Goal: Task Accomplishment & Management: Manage account settings

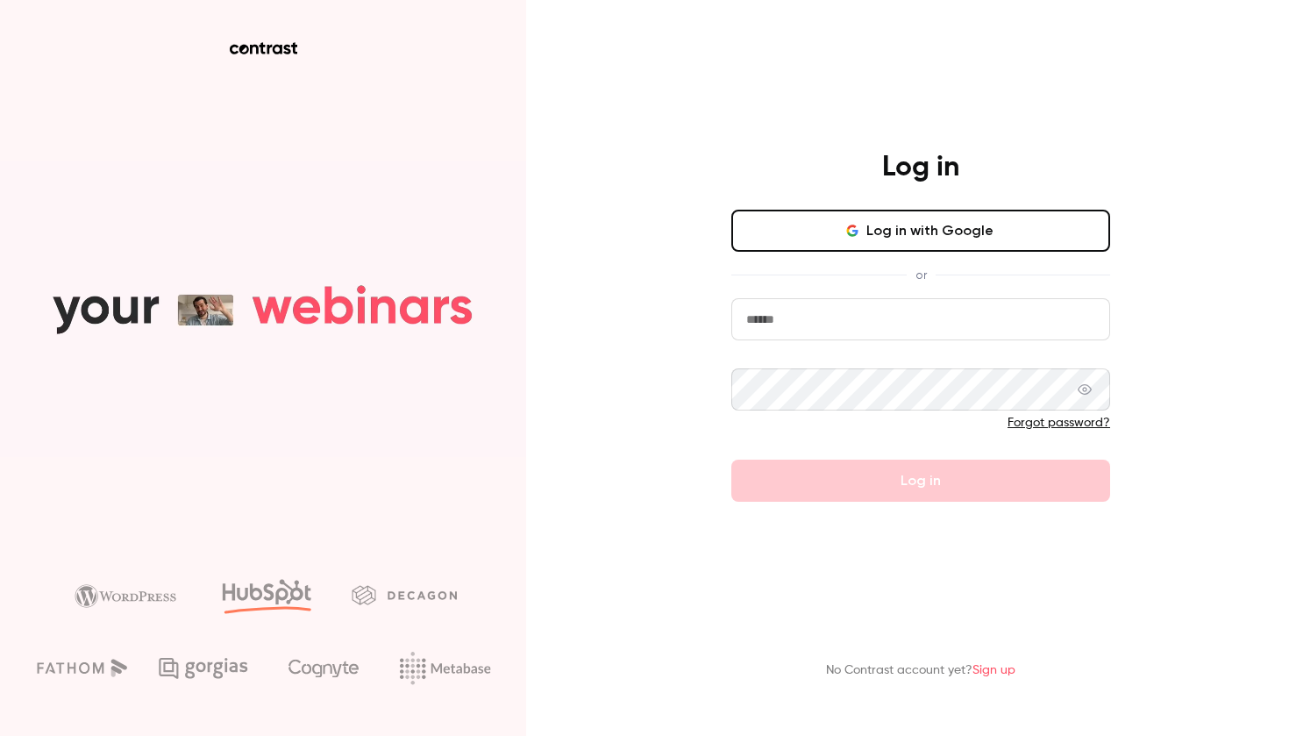
paste input "**********"
type input "**********"
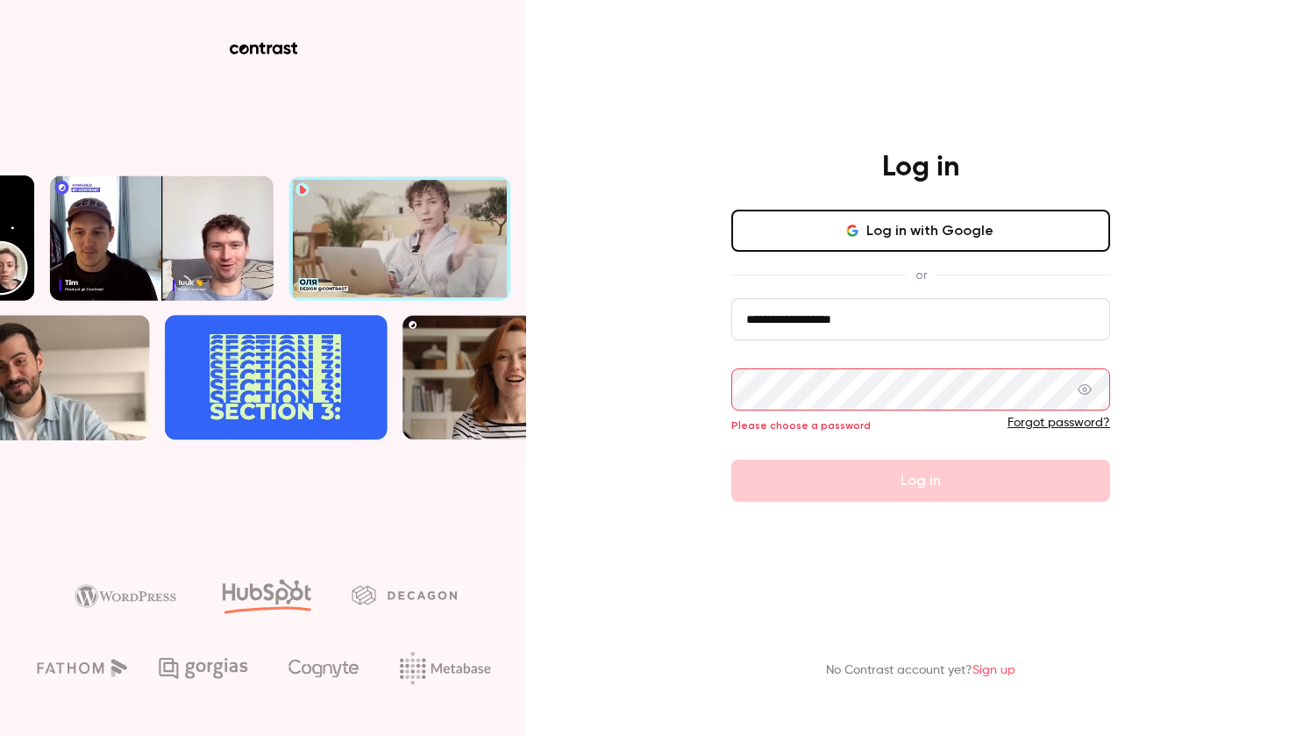
click at [901, 318] on input "**********" at bounding box center [920, 319] width 379 height 42
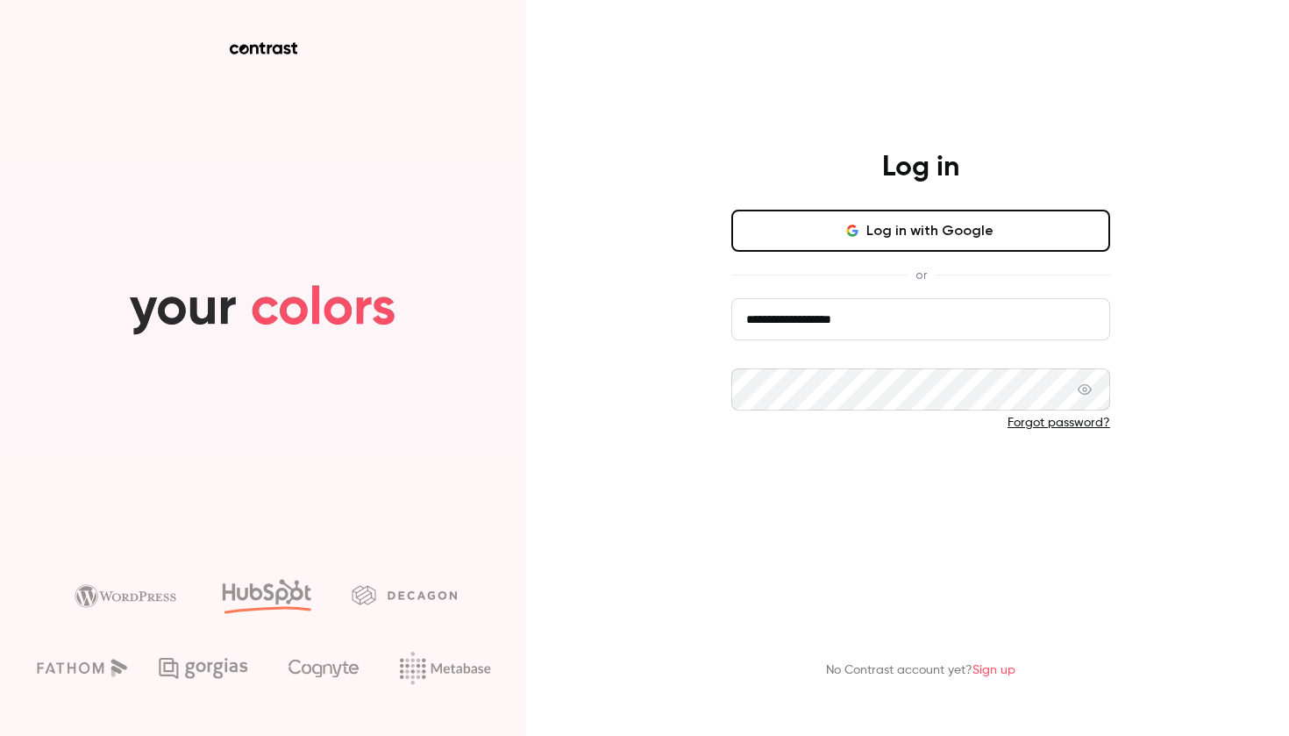
click at [835, 474] on button "Log in" at bounding box center [920, 480] width 379 height 42
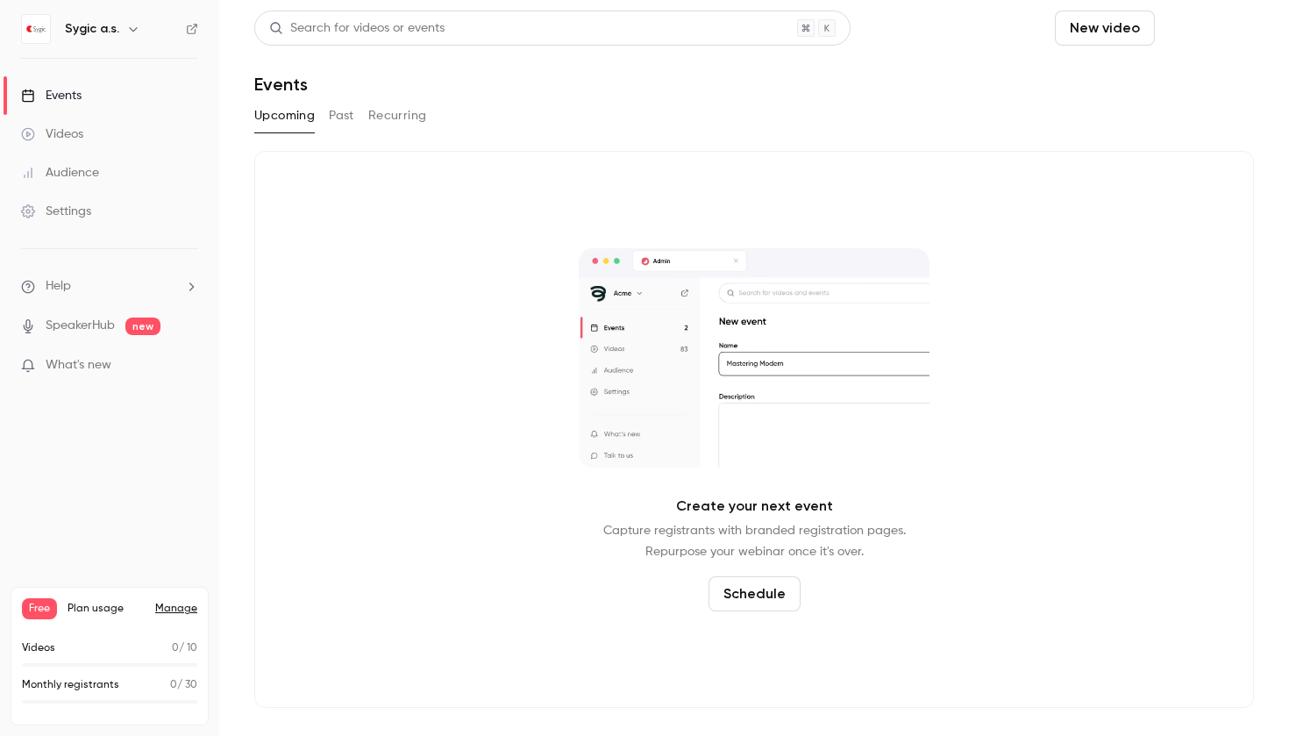
click at [1162, 26] on button "Schedule" at bounding box center [1208, 28] width 92 height 35
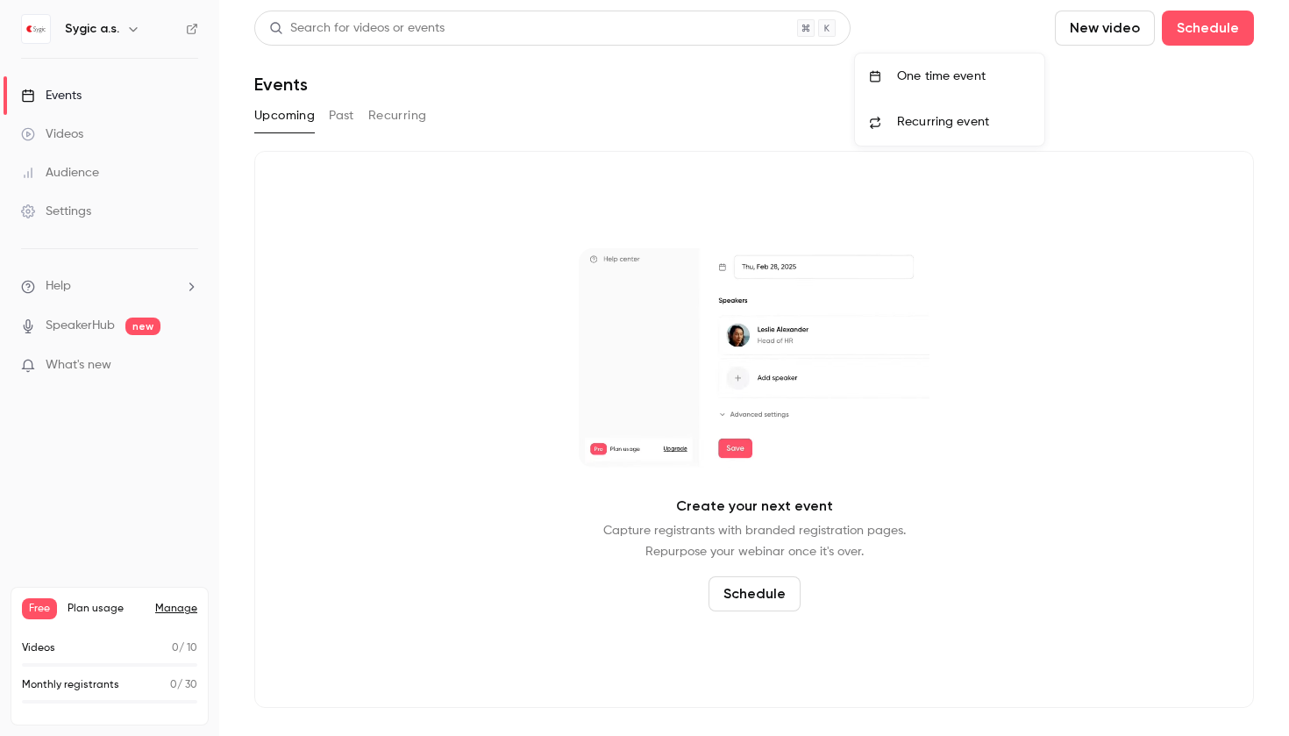
click at [978, 70] on div "One time event" at bounding box center [963, 77] width 133 height 18
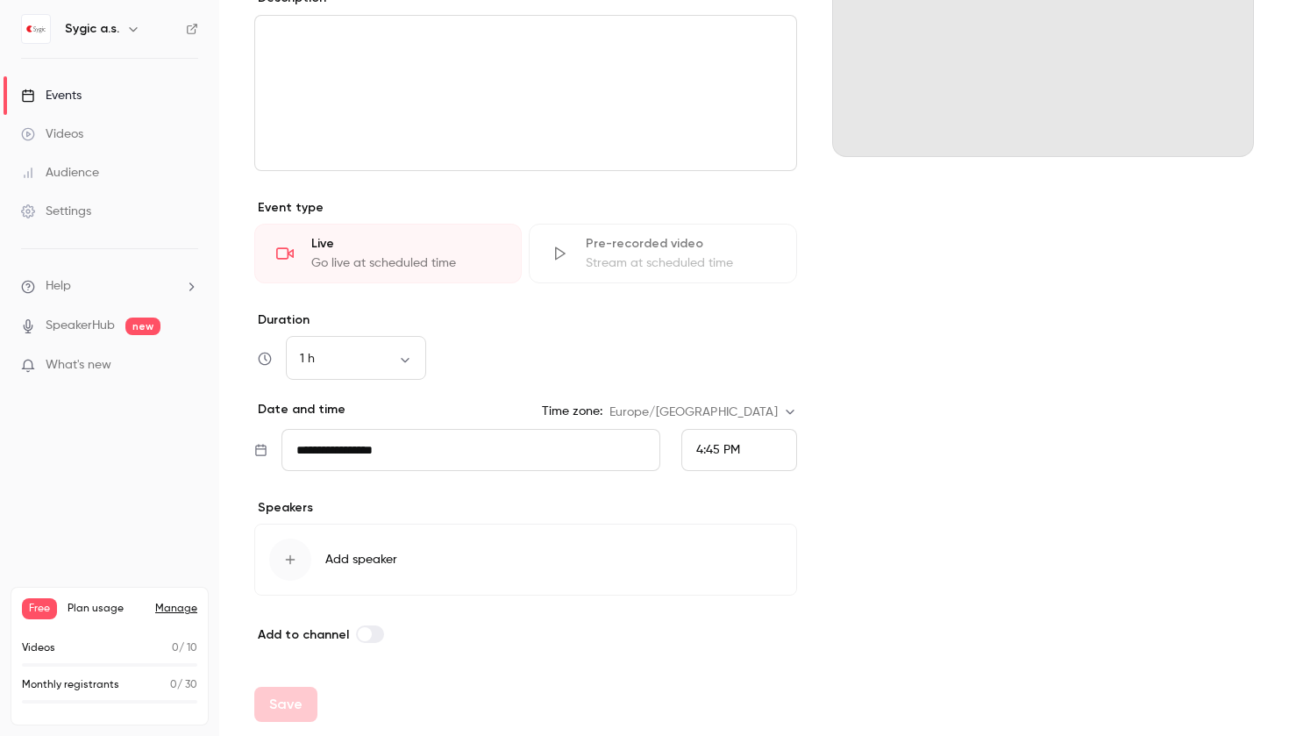
scroll to position [260, 0]
click at [374, 554] on span "Add speaker" at bounding box center [361, 560] width 72 height 18
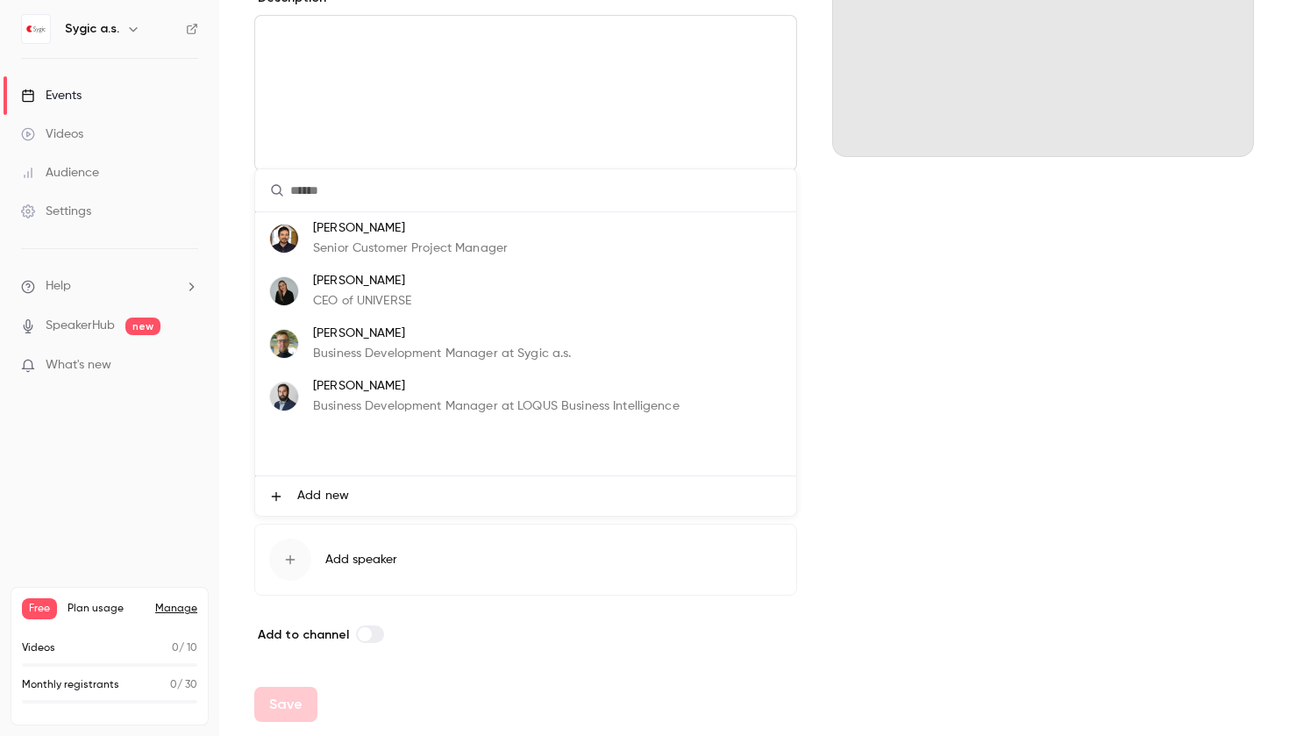
click at [374, 554] on div at bounding box center [644, 368] width 1289 height 736
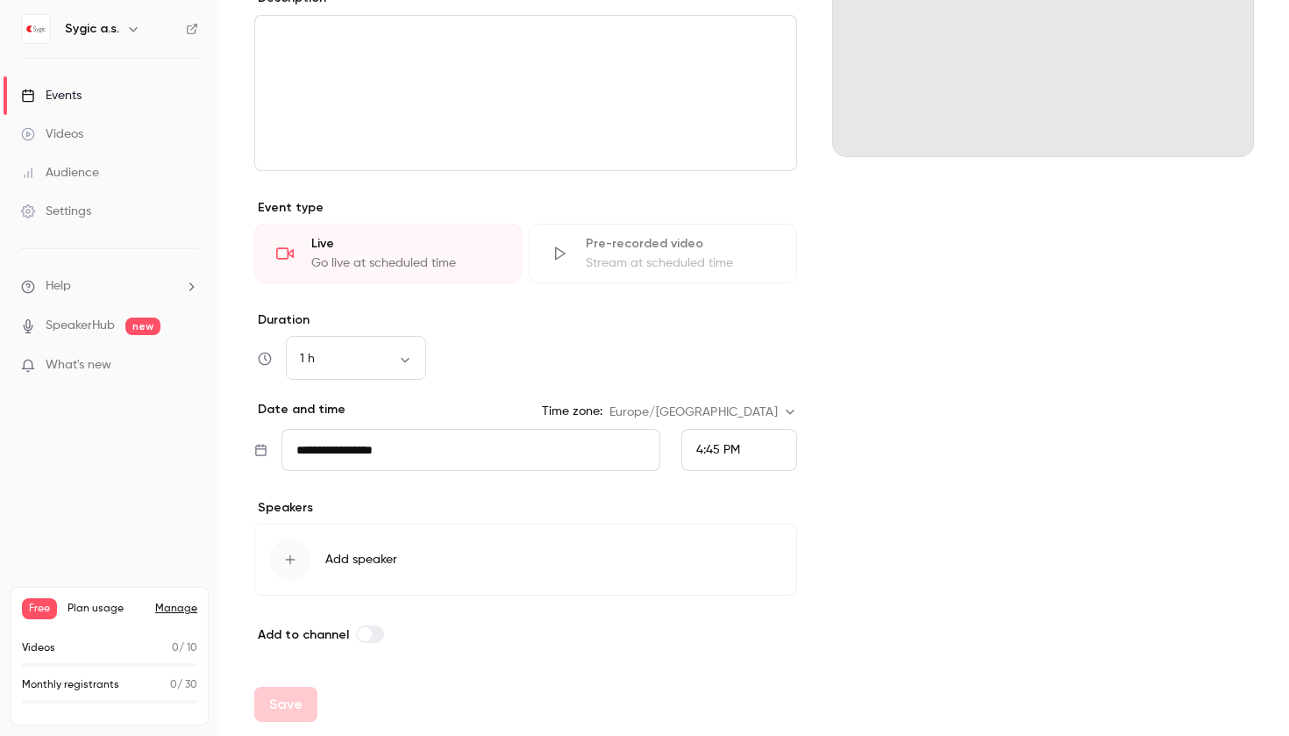
click at [78, 312] on ul "Help SpeakerHub new What's new" at bounding box center [109, 327] width 219 height 157
click at [79, 323] on link "SpeakerHub" at bounding box center [80, 325] width 69 height 18
click at [60, 209] on div "Settings" at bounding box center [56, 212] width 70 height 18
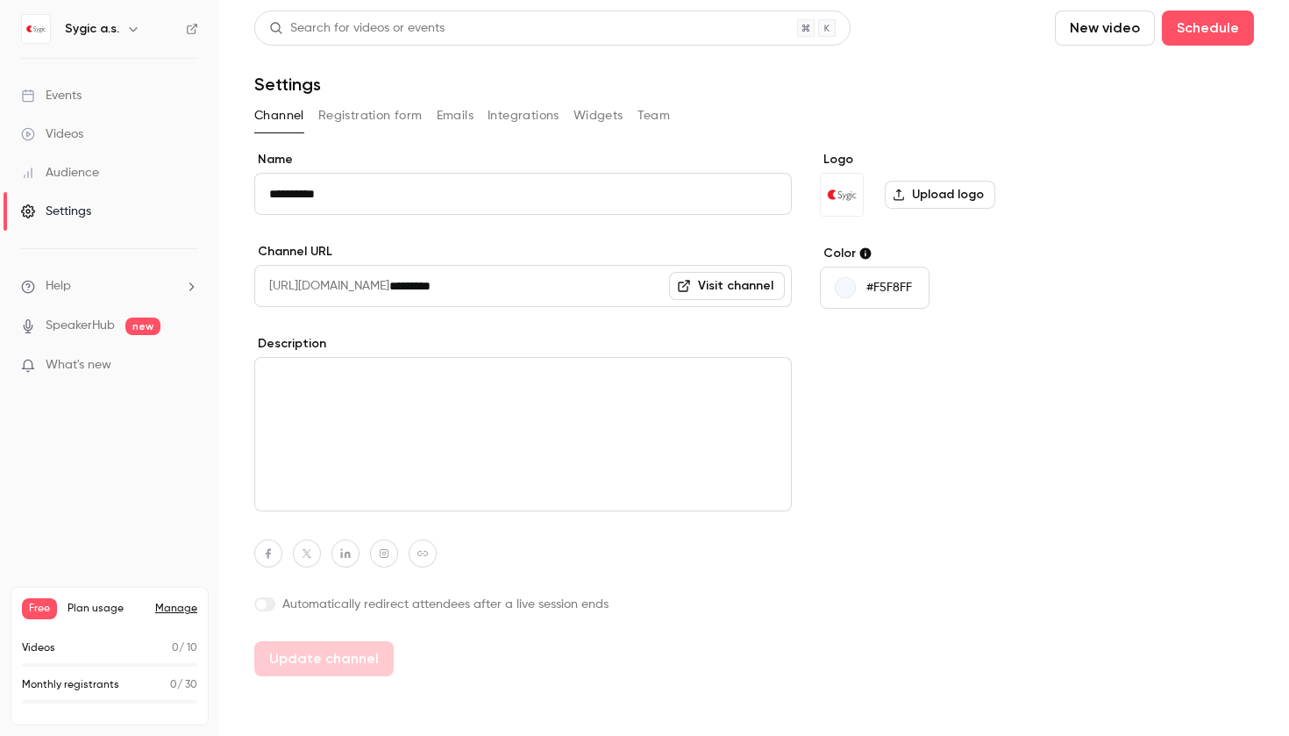
click at [643, 103] on button "Team" at bounding box center [653, 116] width 33 height 28
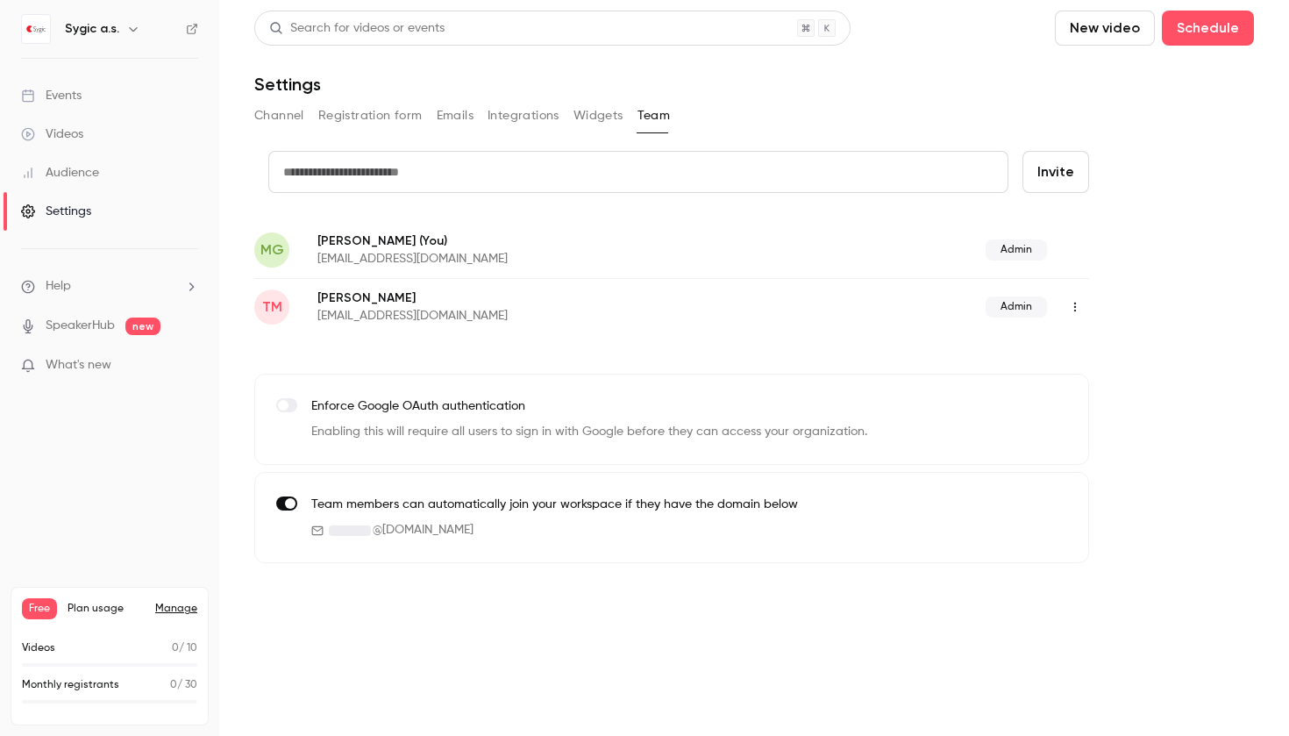
click at [63, 131] on div "Videos" at bounding box center [52, 134] width 62 height 18
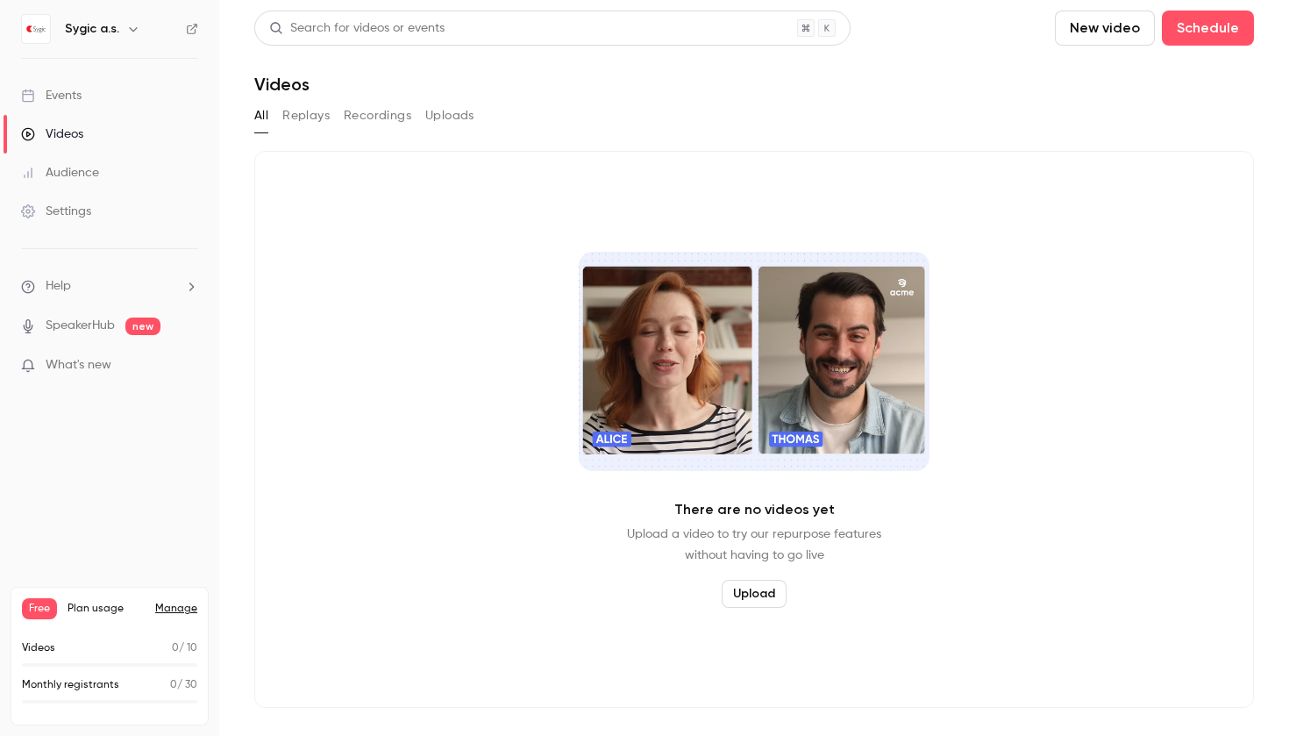
click at [64, 100] on div "Events" at bounding box center [51, 96] width 60 height 18
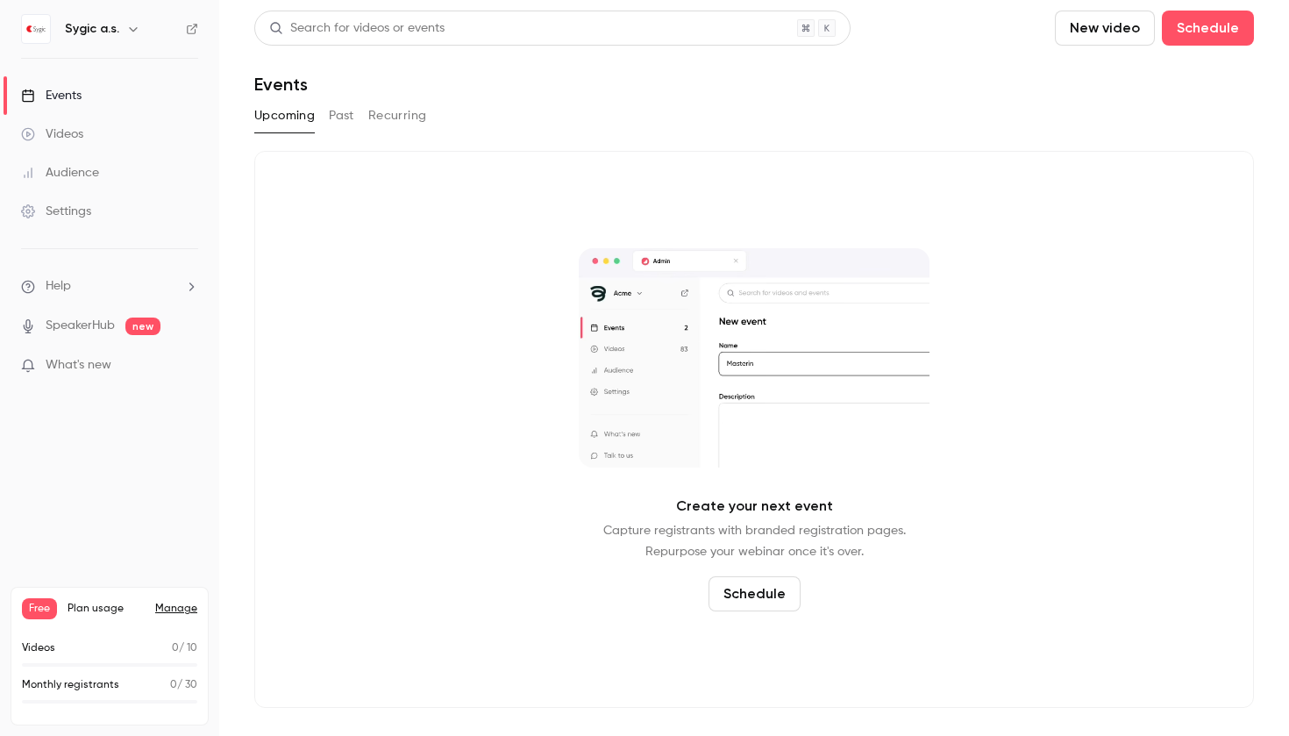
click at [113, 18] on div "Sygic a.s." at bounding box center [109, 29] width 177 height 30
click at [115, 21] on h6 "Sygic a.s." at bounding box center [92, 29] width 54 height 18
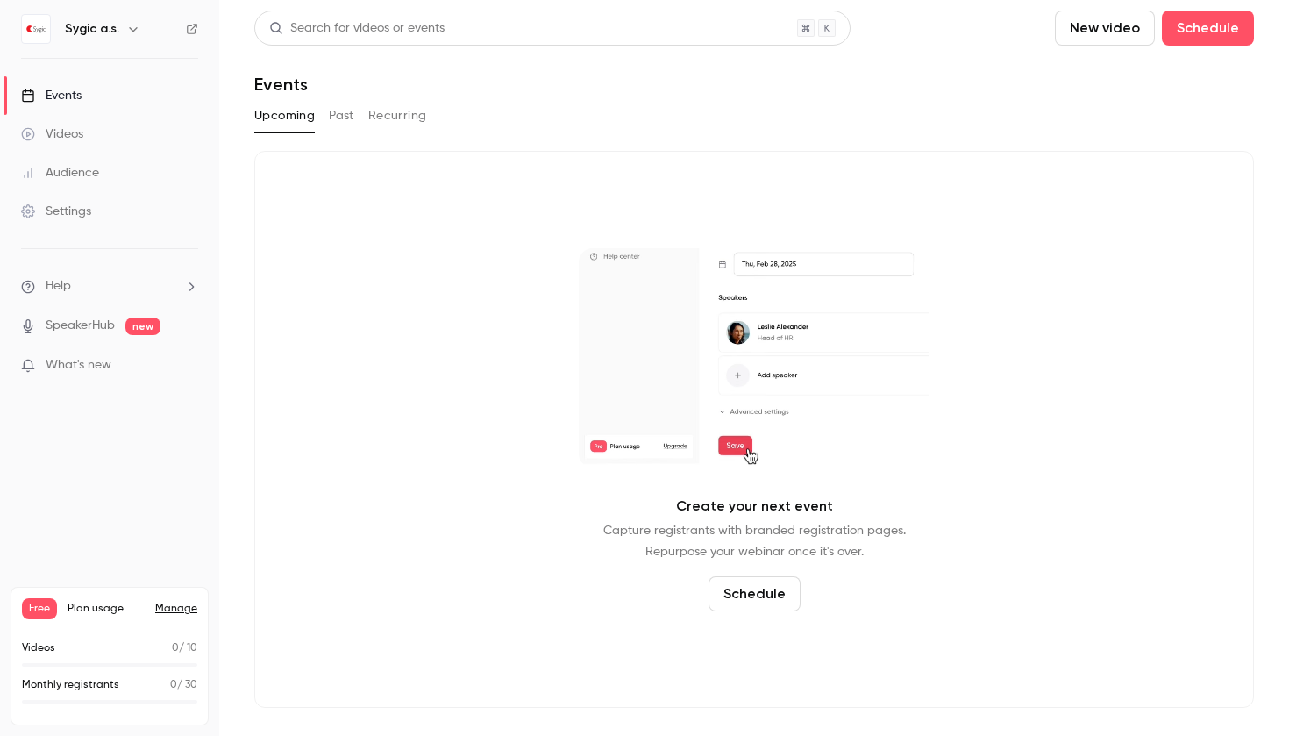
click at [126, 26] on icon "button" at bounding box center [133, 29] width 14 height 14
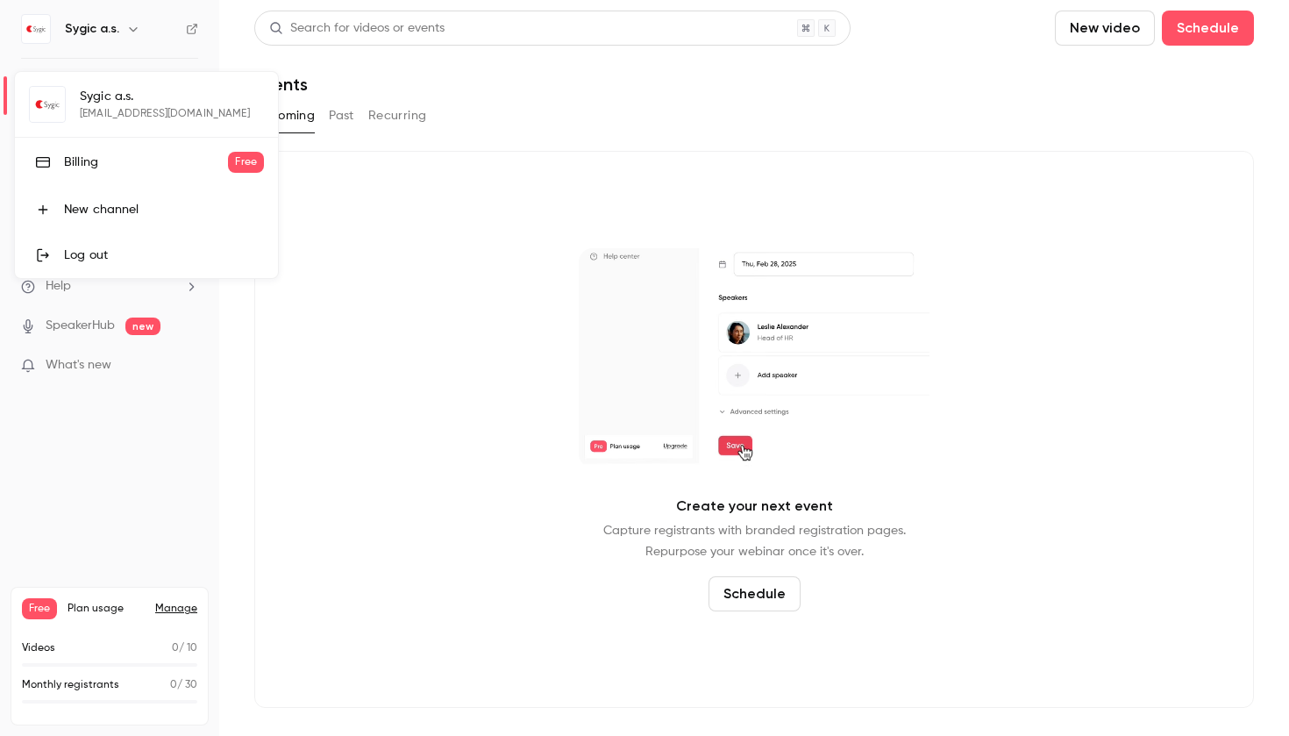
click at [125, 26] on div at bounding box center [644, 368] width 1289 height 736
